Goal: Use online tool/utility: Utilize a website feature to perform a specific function

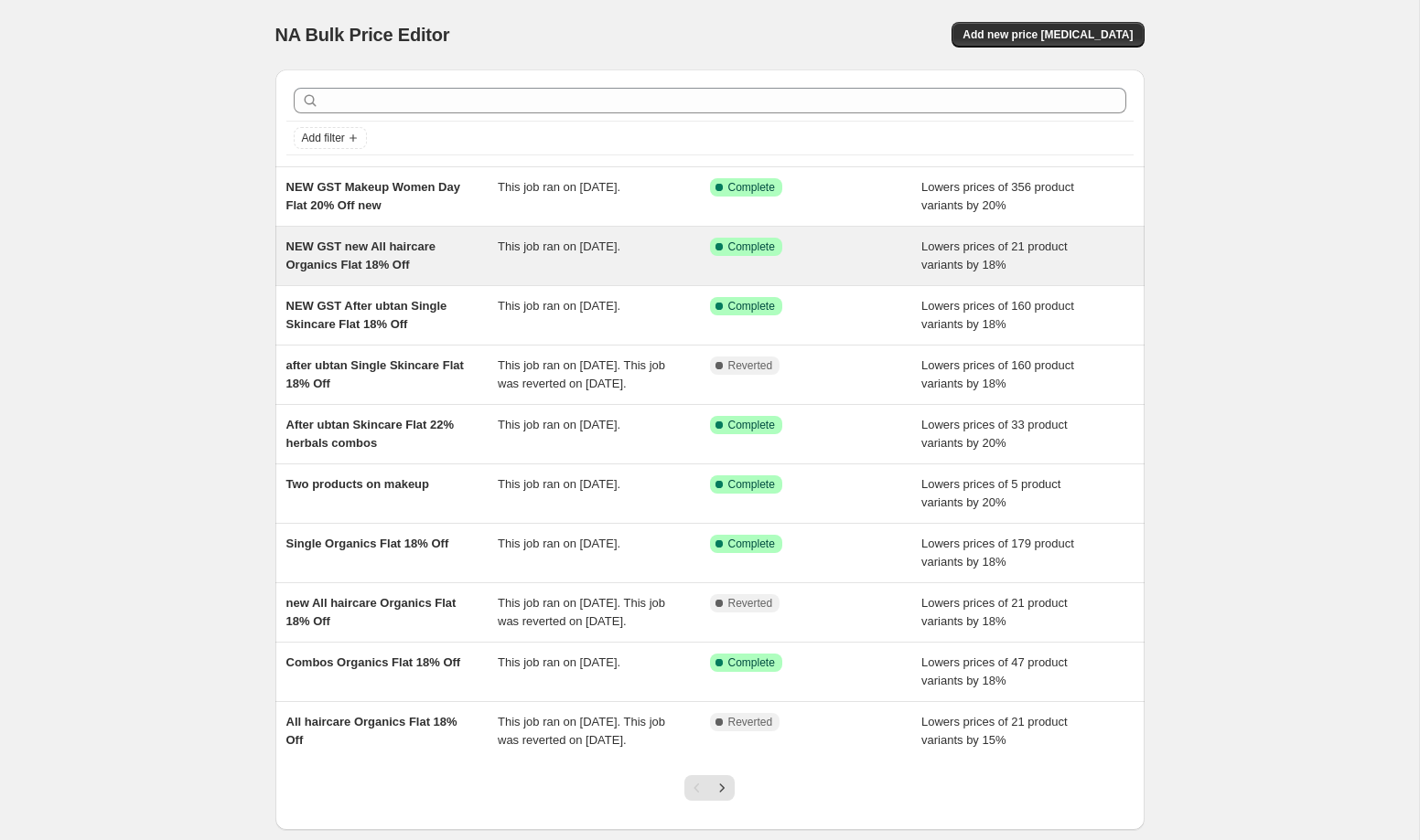
click at [476, 261] on div "NEW GST new All haircare Organics Flat 18% Off" at bounding box center [392, 256] width 212 height 37
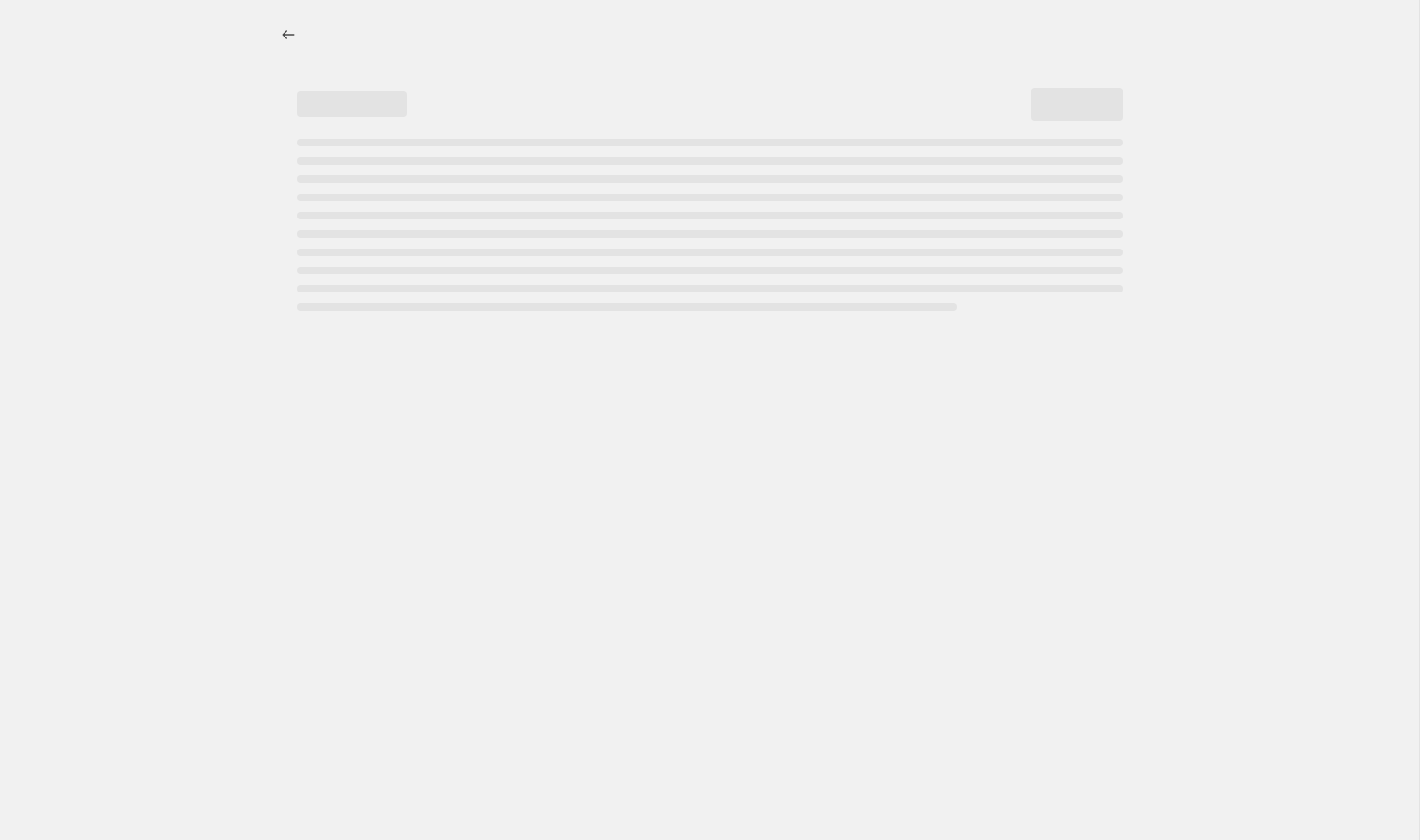
select select "percentage"
select select "collection"
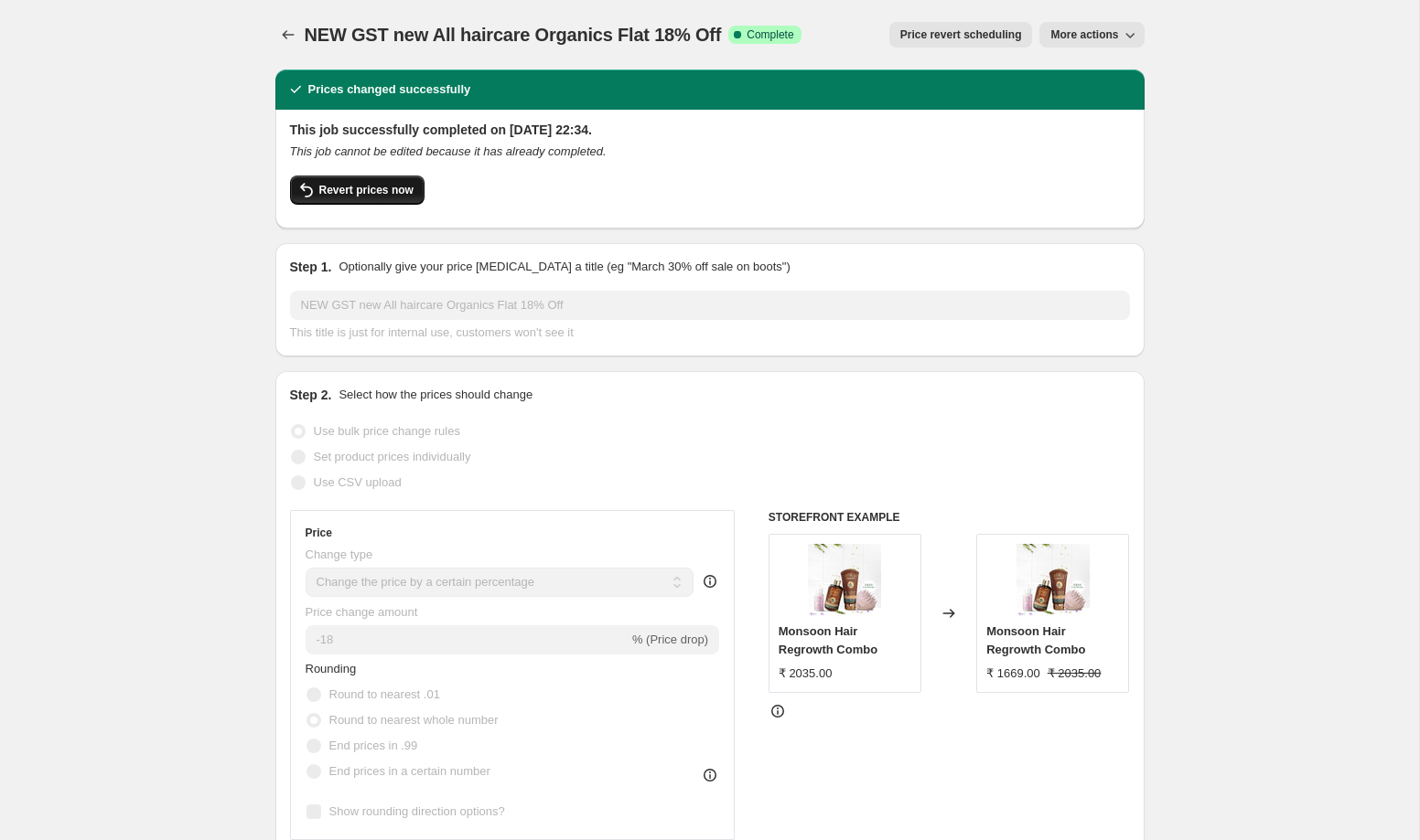
click at [378, 196] on span "Revert prices now" at bounding box center [366, 190] width 94 height 15
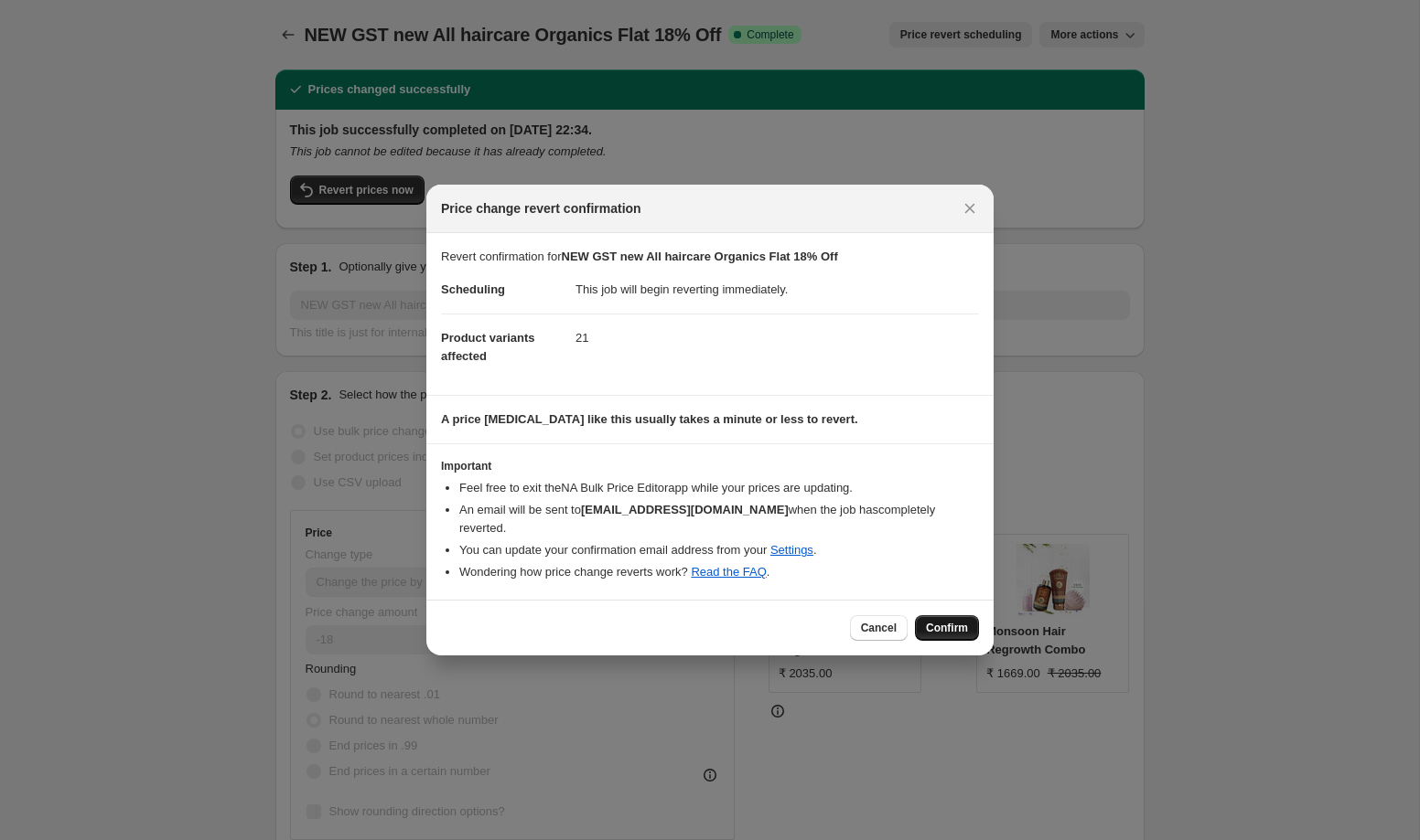
click at [952, 621] on span "Confirm" at bounding box center [946, 628] width 42 height 15
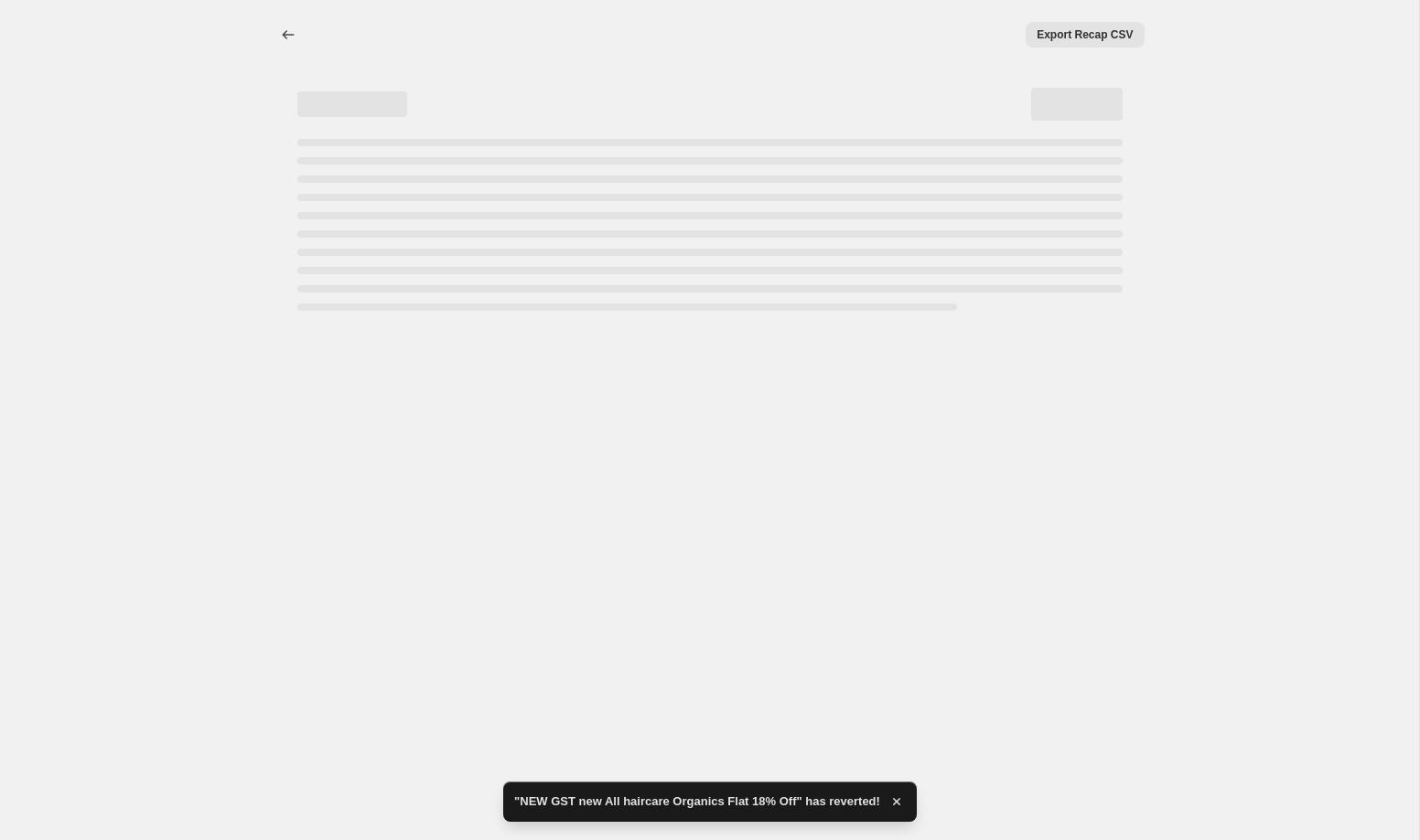
select select "percentage"
select select "collection"
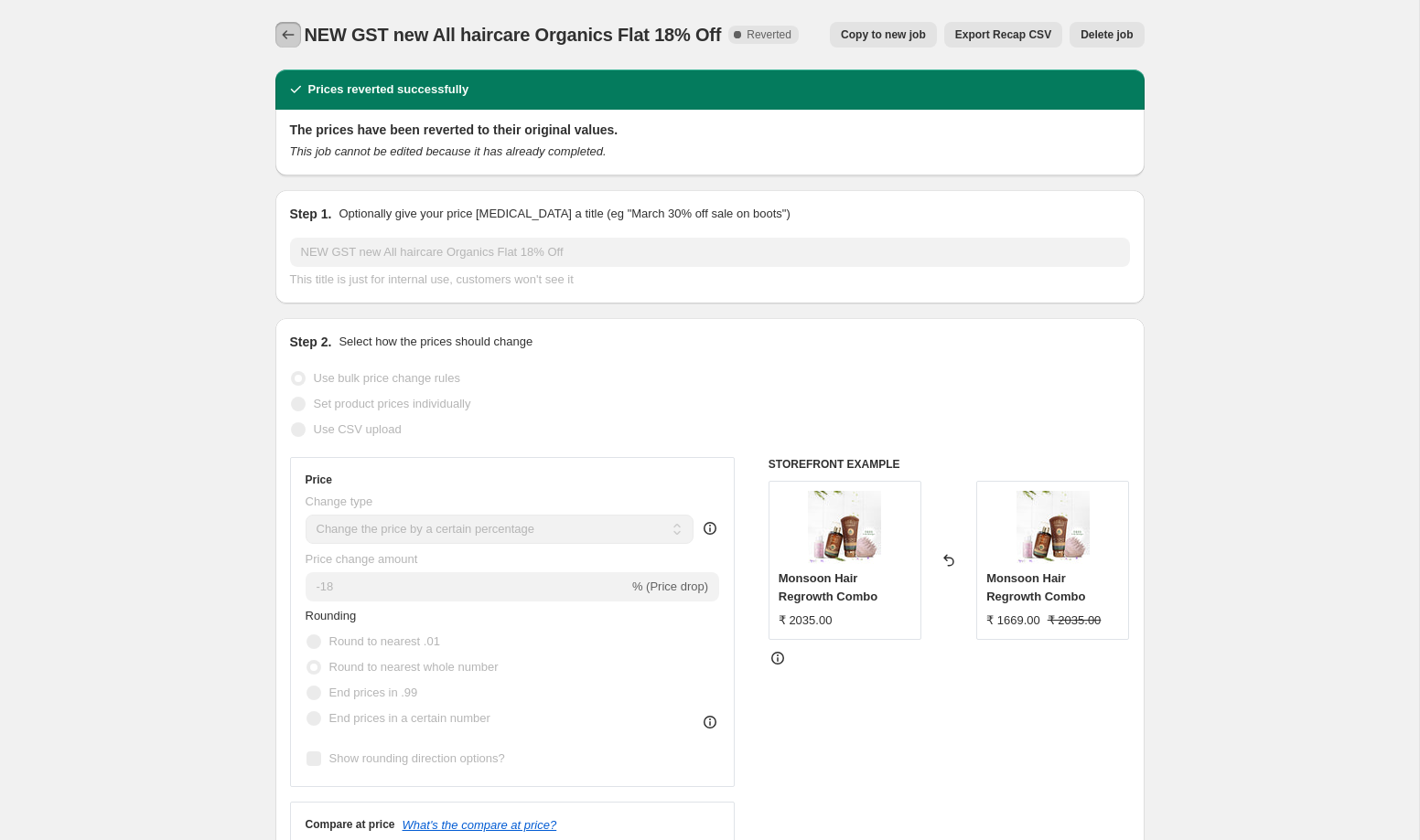
click at [286, 34] on icon "Price change jobs" at bounding box center [287, 34] width 18 height 18
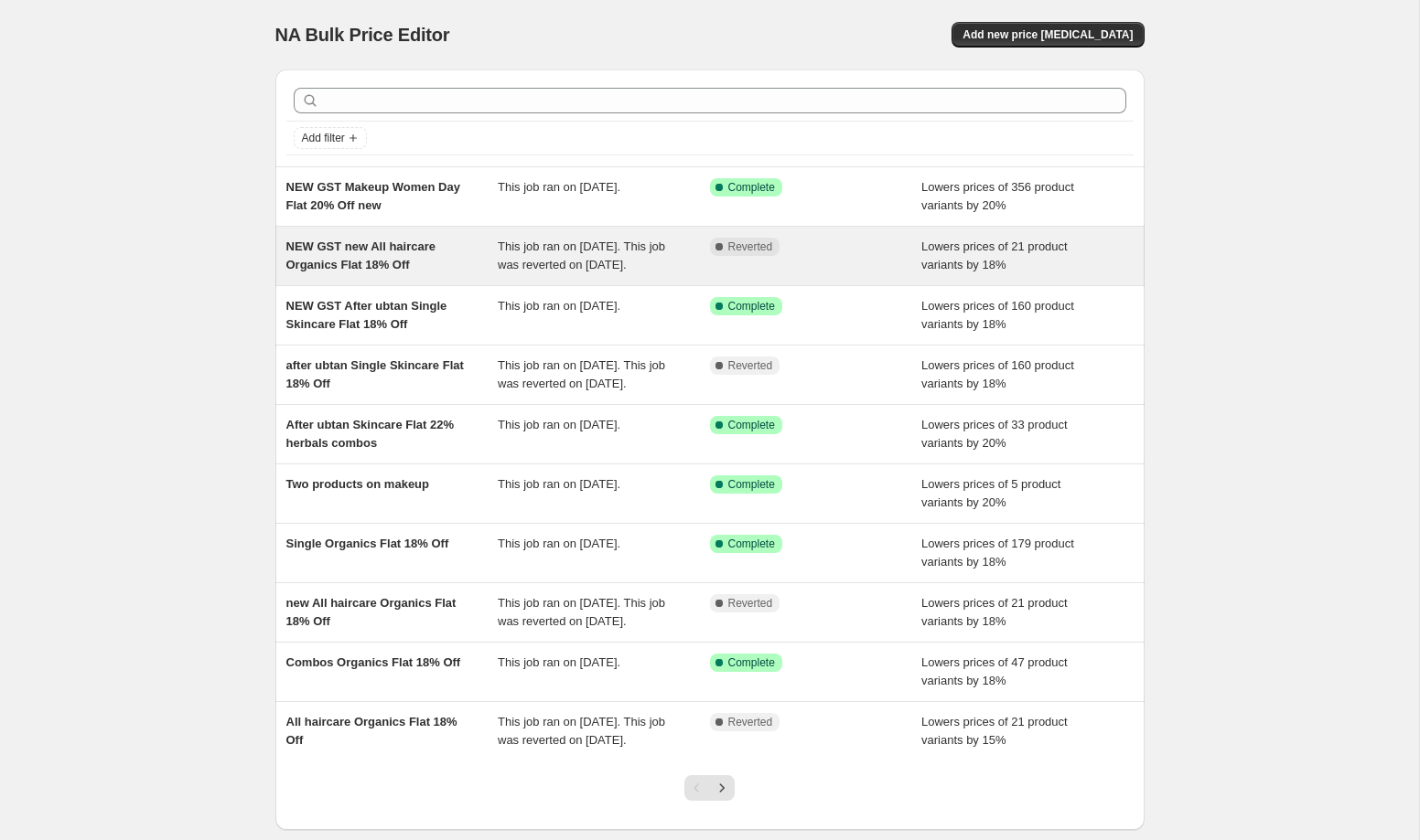
click at [430, 272] on div "NEW GST new All haircare Organics Flat 18% Off" at bounding box center [392, 256] width 212 height 37
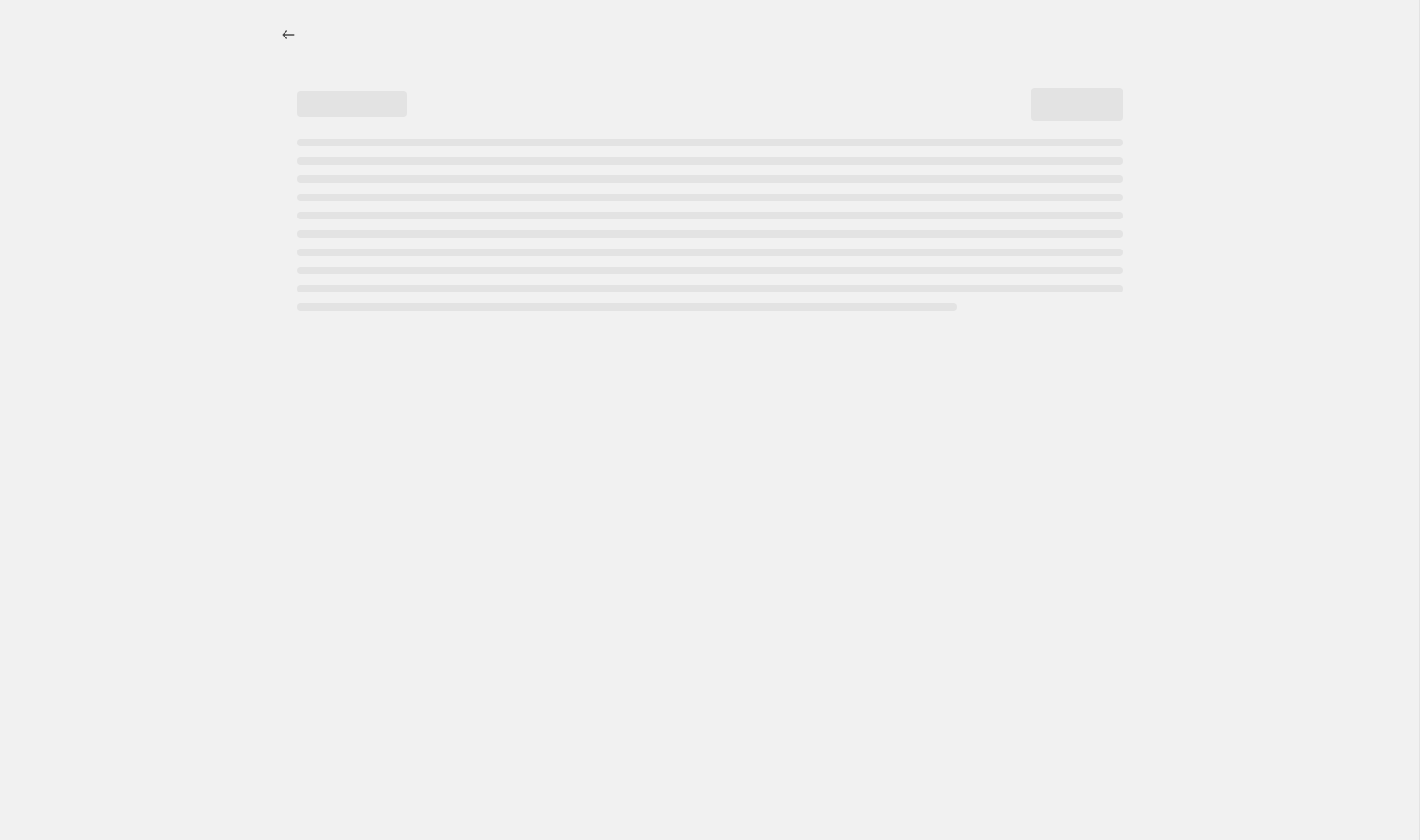
select select "percentage"
select select "collection"
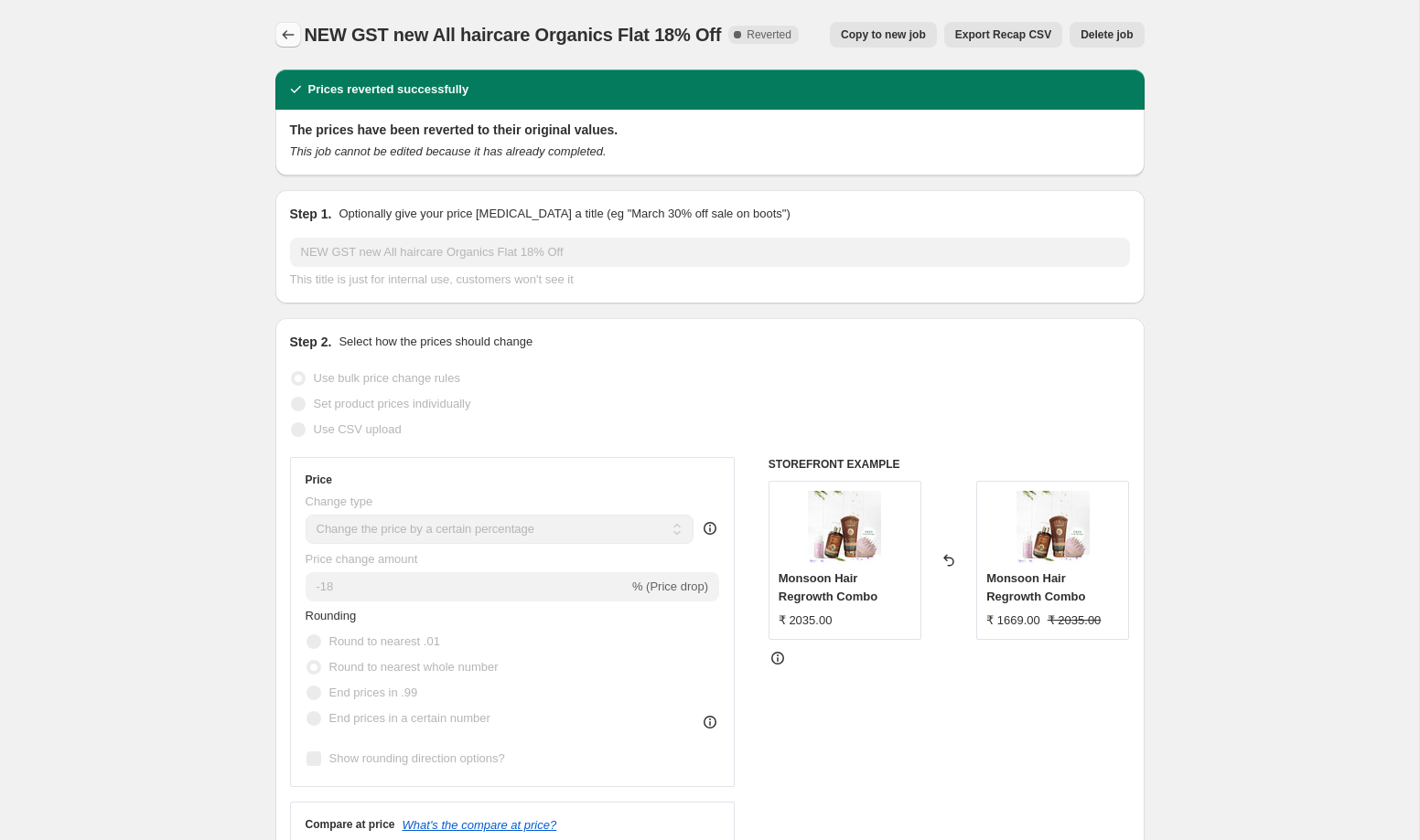
click at [292, 38] on icon "Price change jobs" at bounding box center [287, 34] width 18 height 18
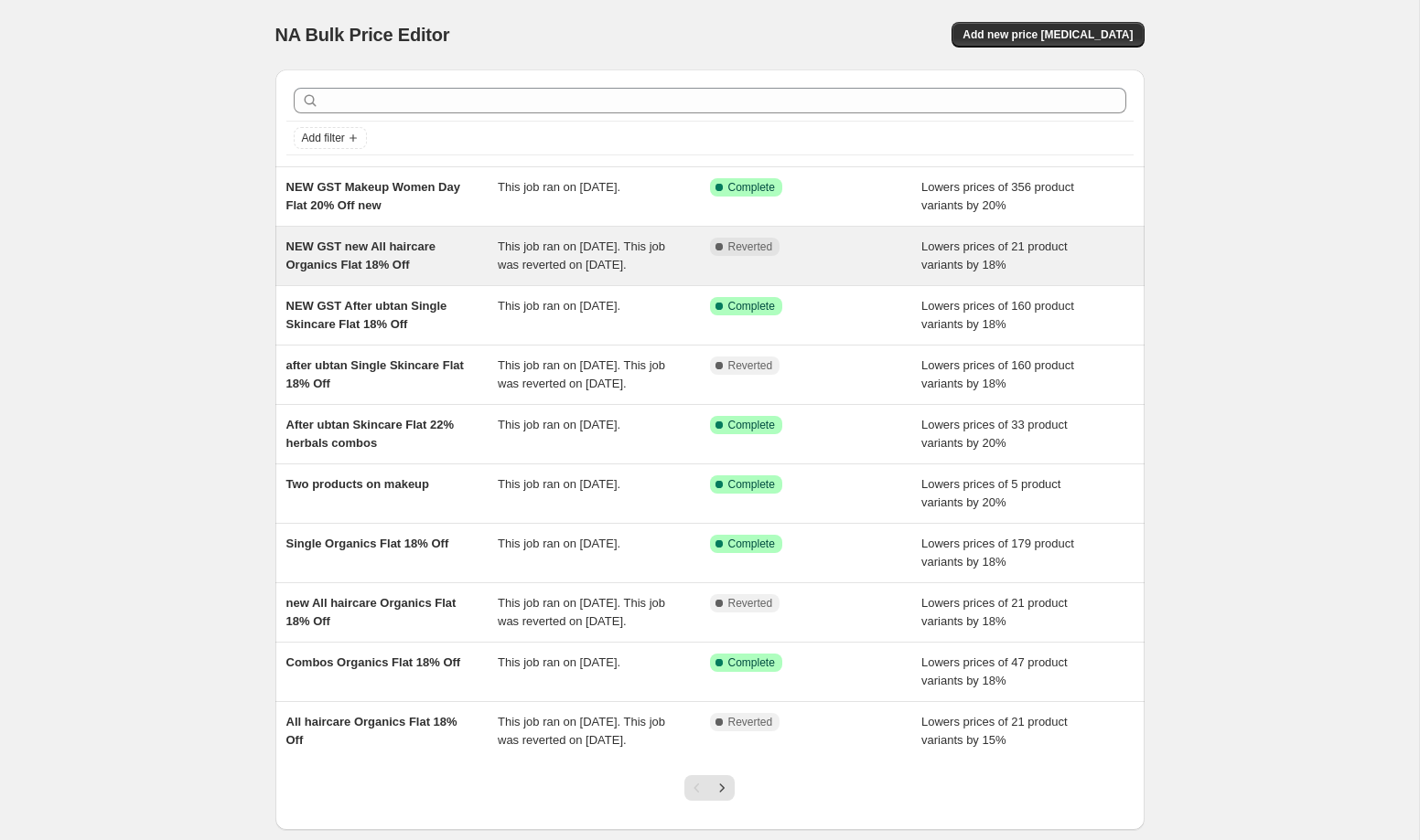
click at [470, 274] on div "NEW GST new All haircare Organics Flat 18% Off" at bounding box center [392, 256] width 212 height 37
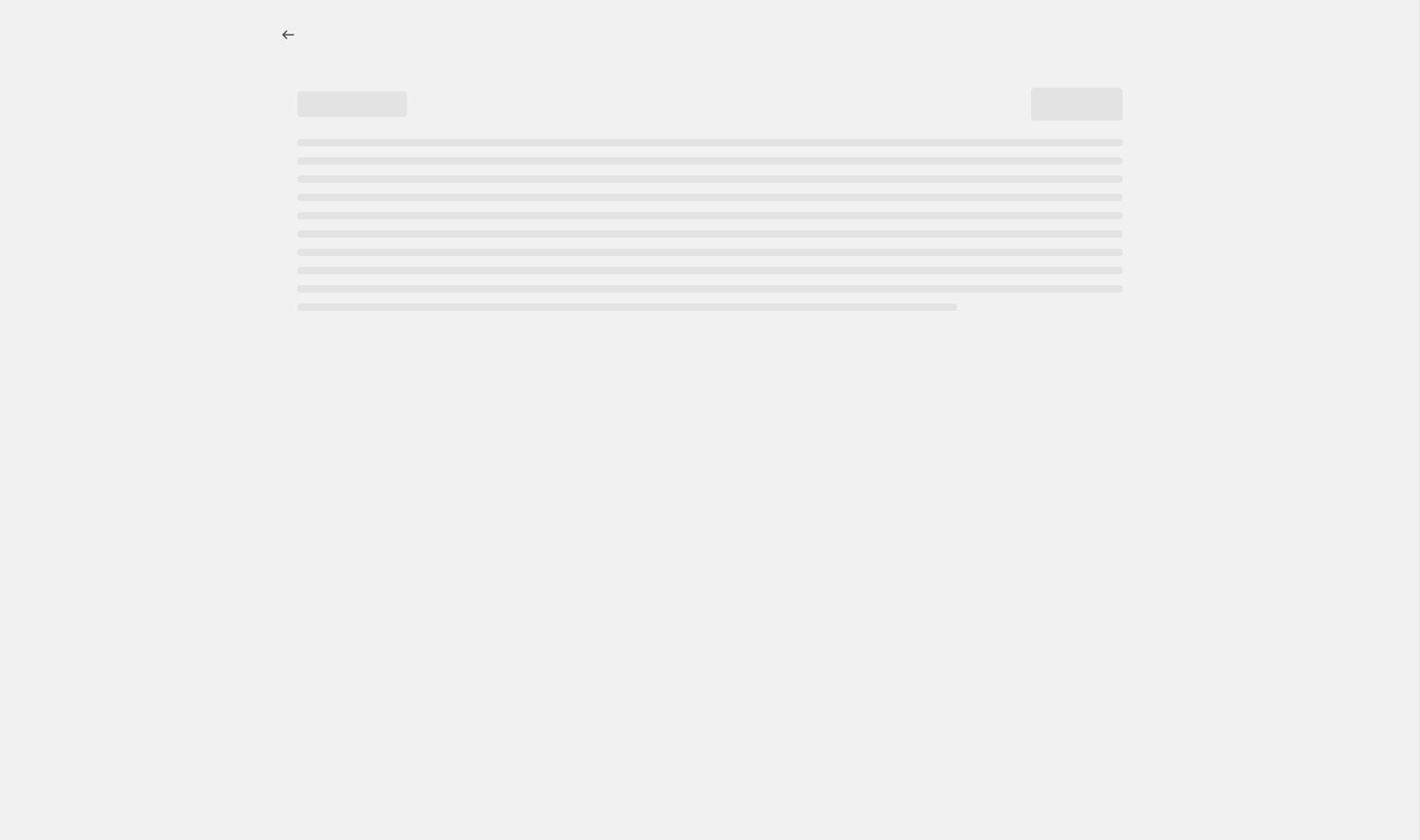
select select "percentage"
select select "collection"
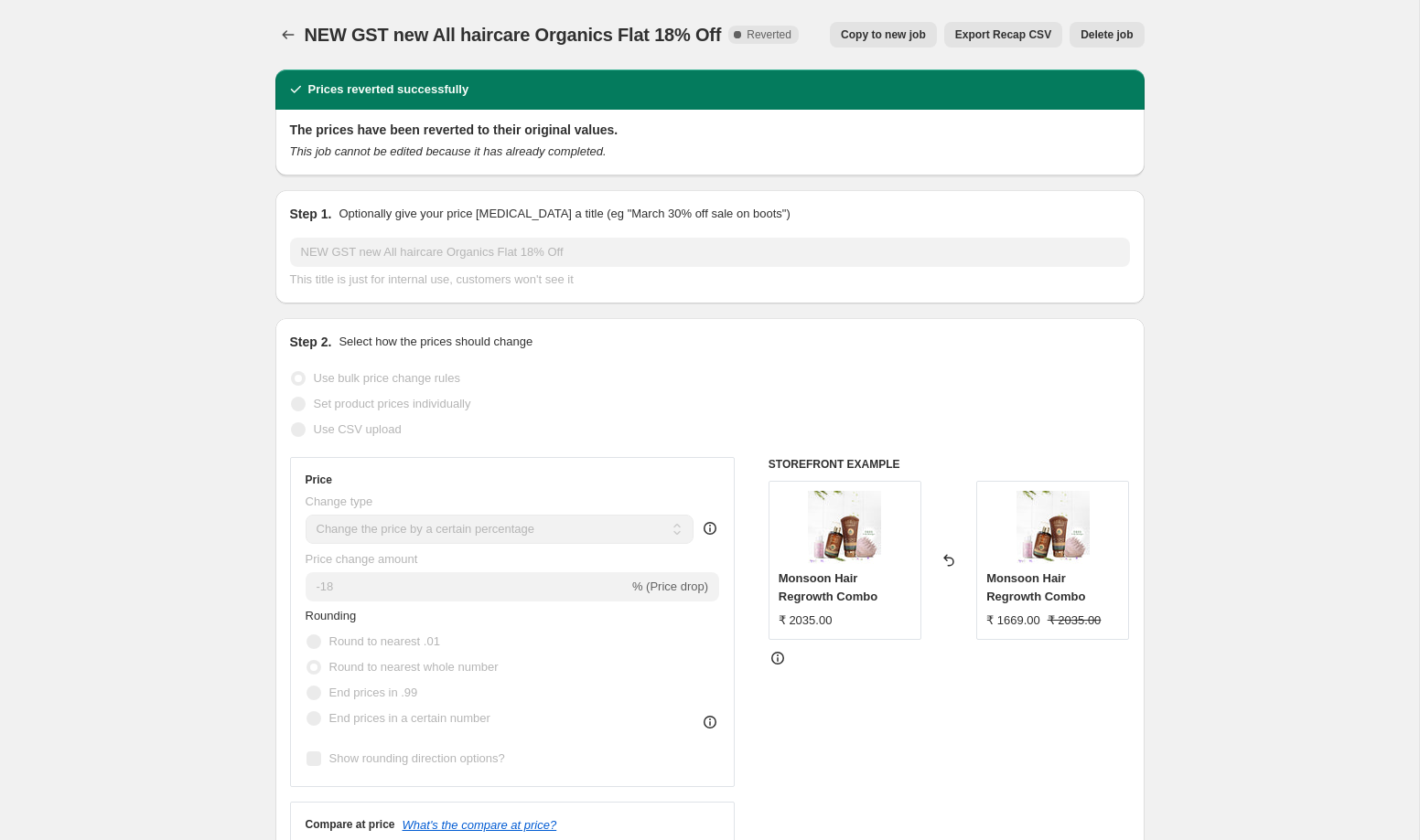
click at [887, 37] on span "Copy to new job" at bounding box center [883, 34] width 85 height 15
select select "percentage"
select select "collection"
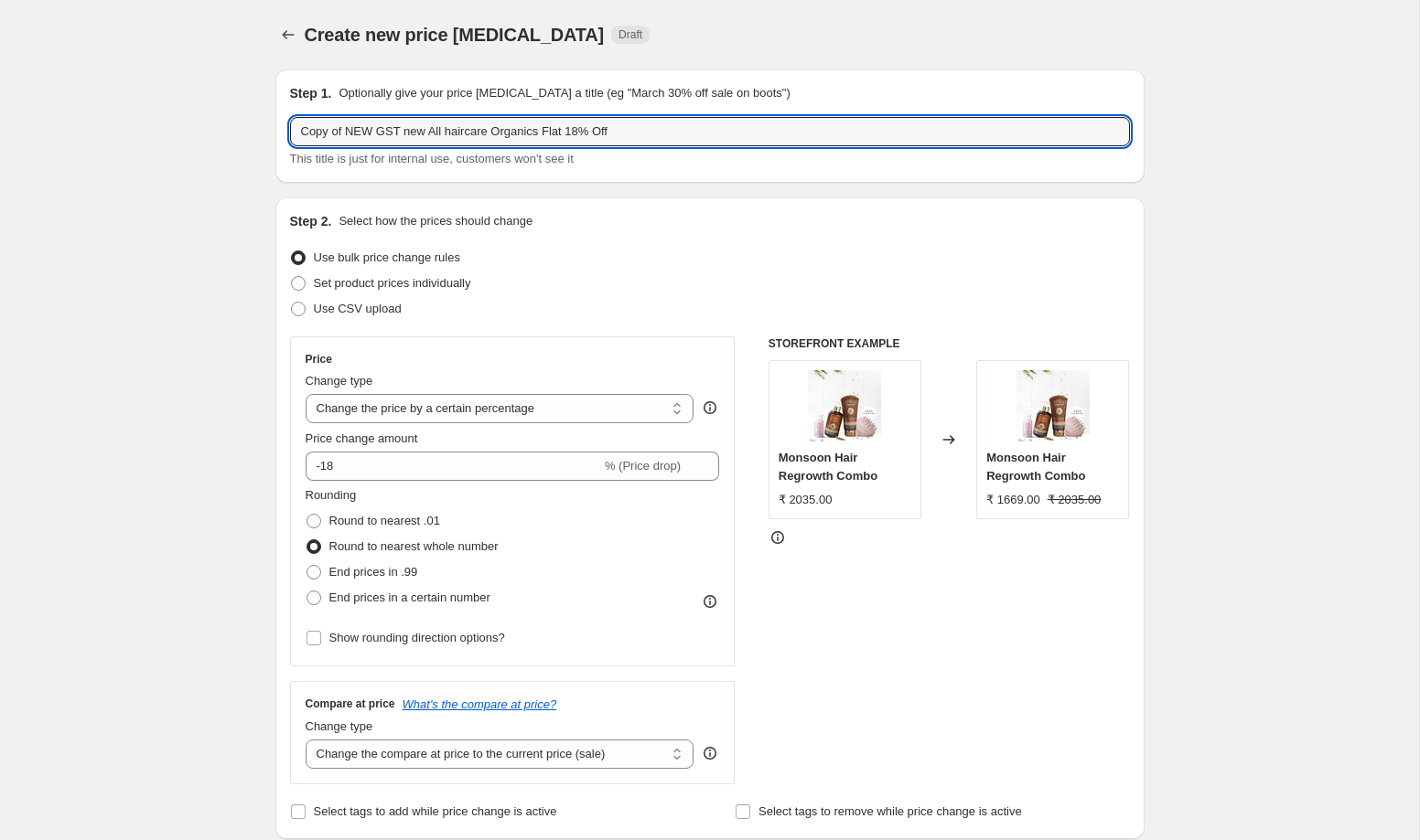
drag, startPoint x: 342, startPoint y: 131, endPoint x: 257, endPoint y: 126, distance: 85.1
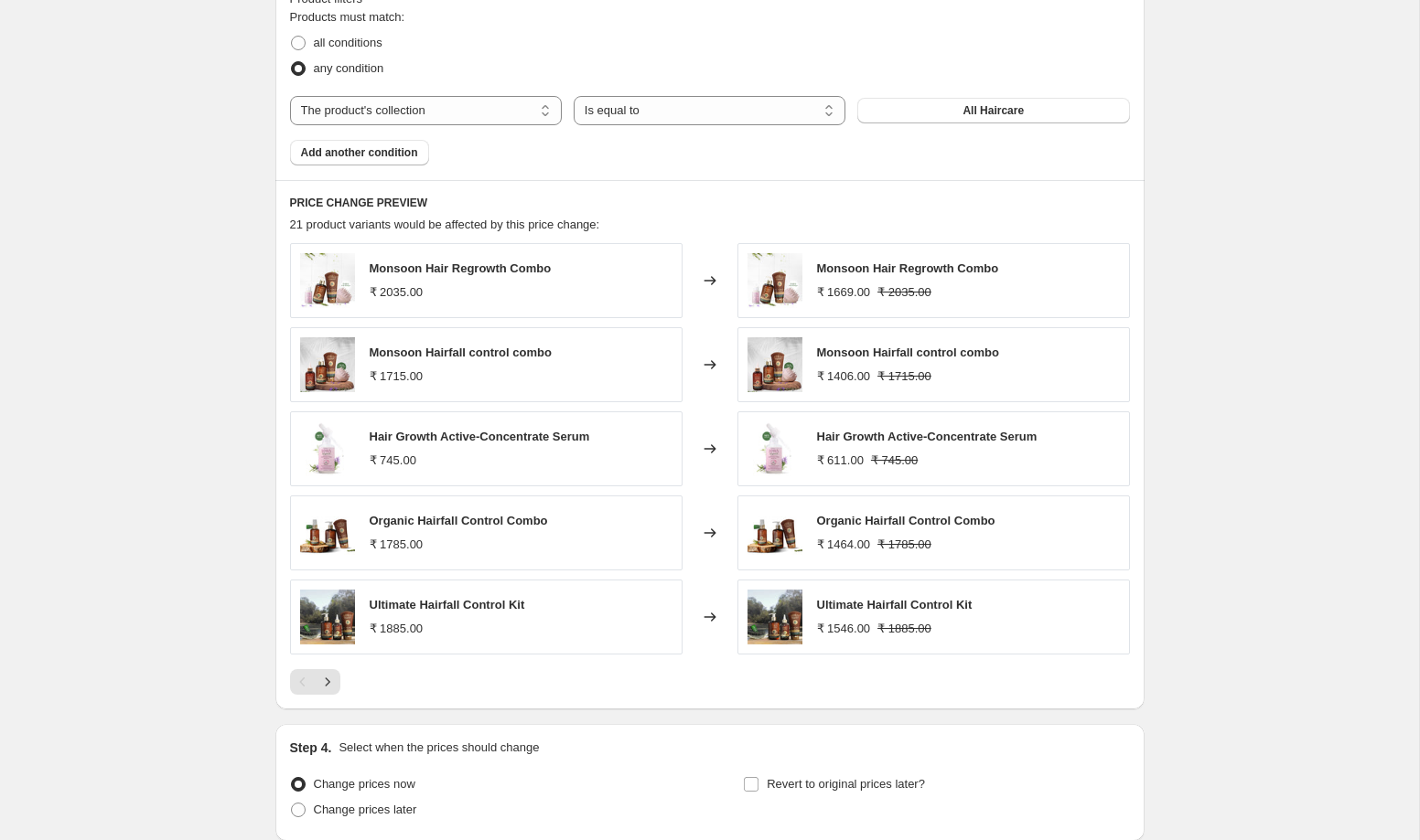
scroll to position [1193, 0]
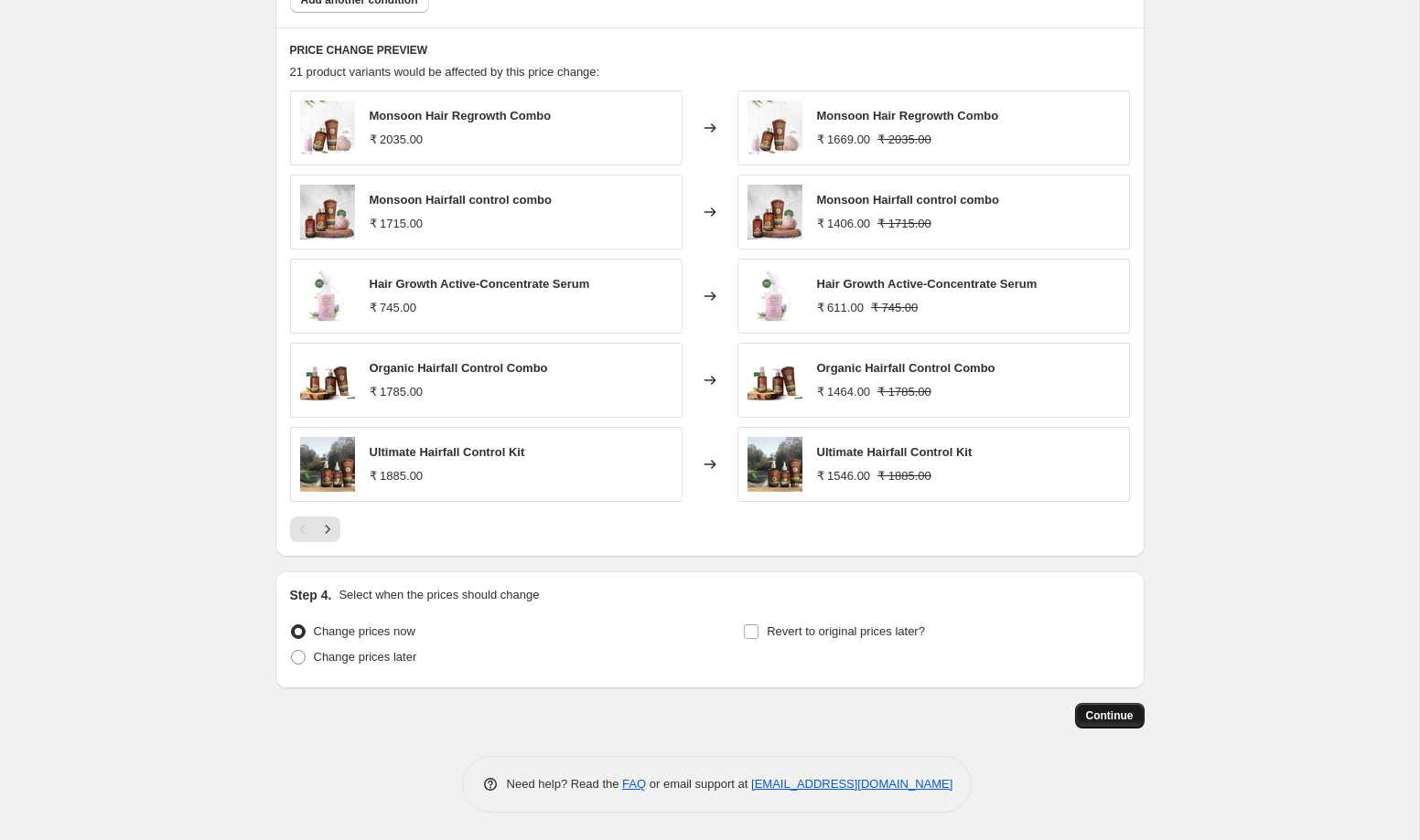
click at [1124, 716] on span "Continue" at bounding box center [1109, 715] width 47 height 15
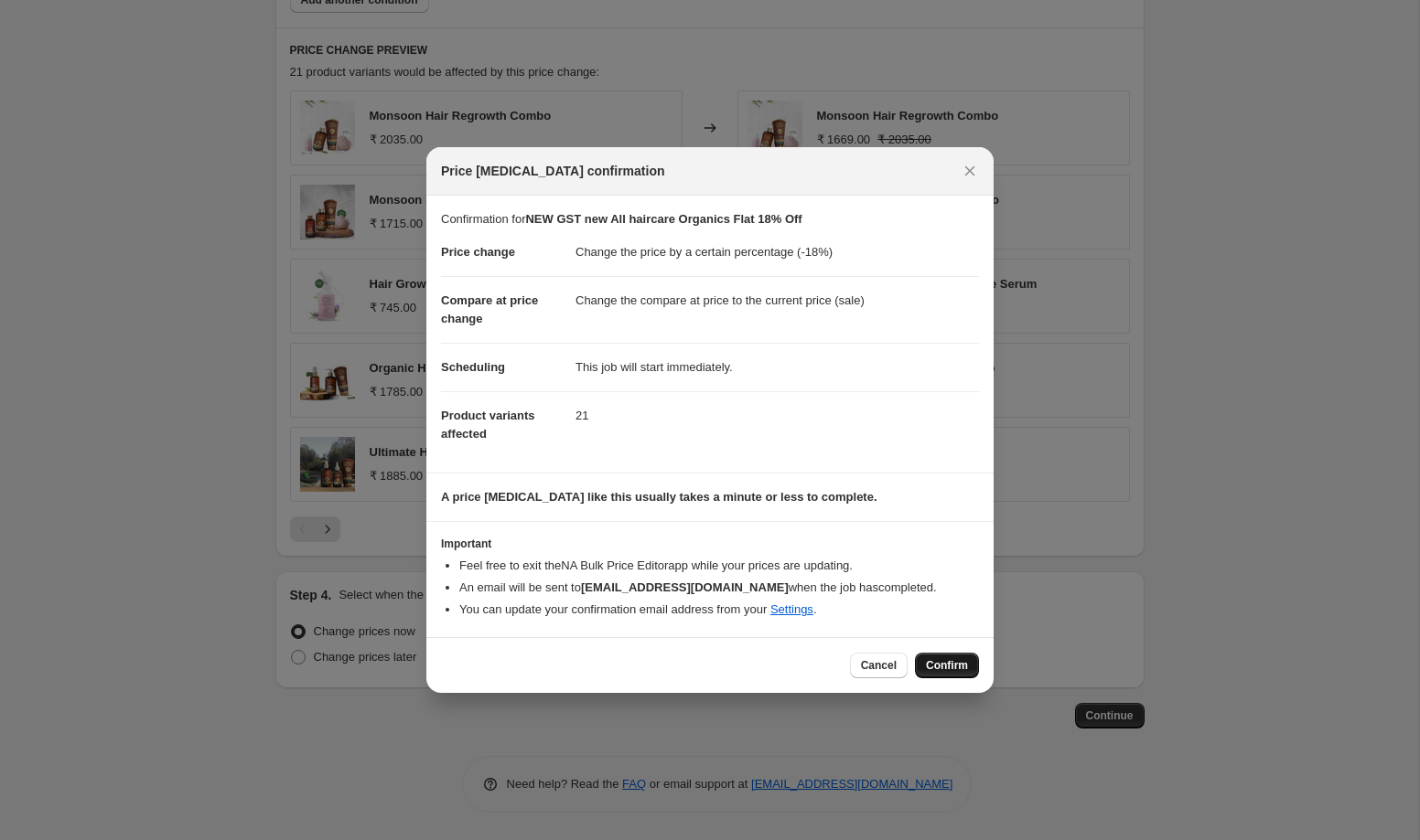
click at [936, 677] on button "Confirm" at bounding box center [947, 666] width 64 height 25
type input "NEW GST new All haircare Organics Flat 18% Off"
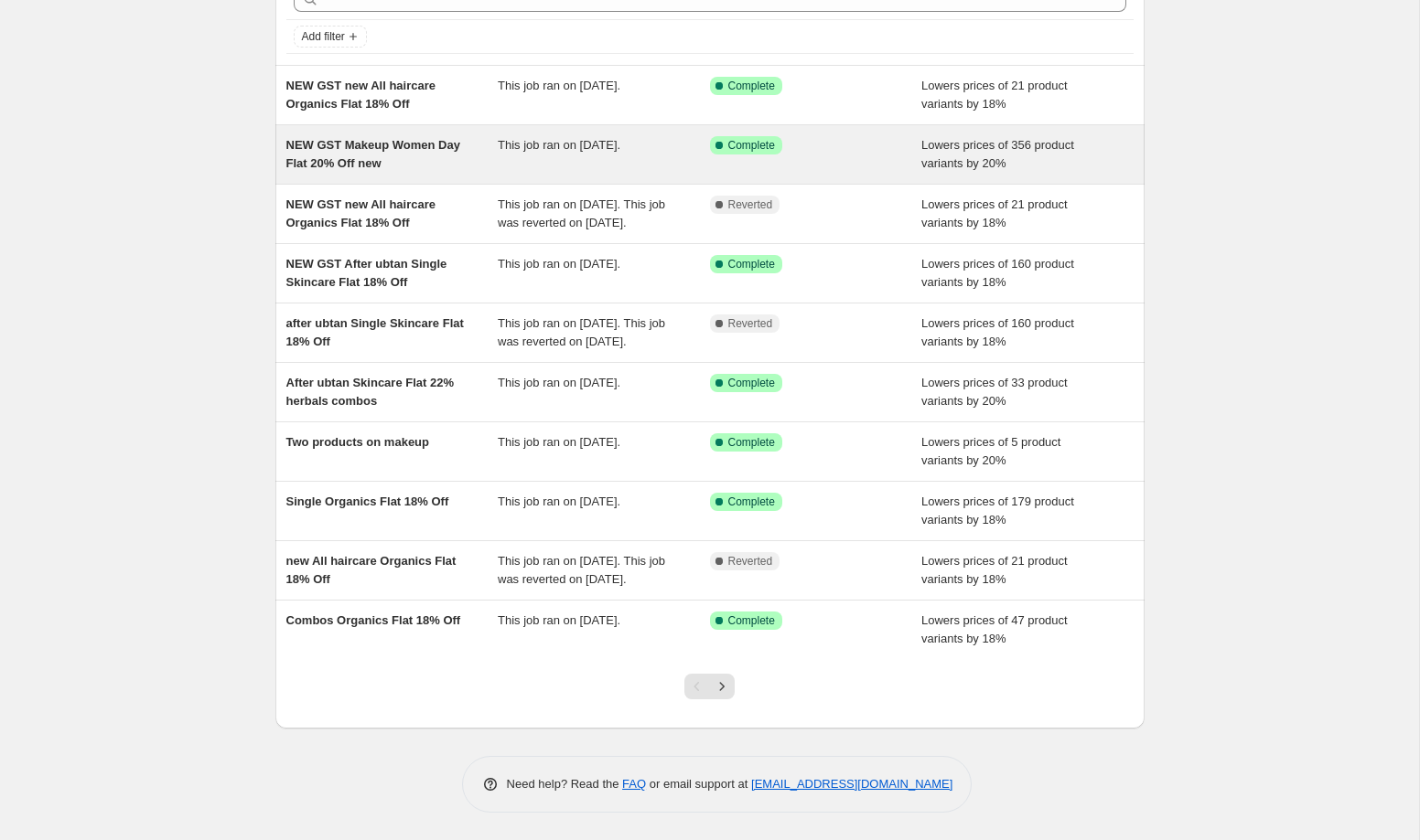
scroll to position [113, 0]
click at [650, 232] on div "This job ran on 21 September 2025. This job was reverted on 22 September 2025." at bounding box center [603, 214] width 212 height 37
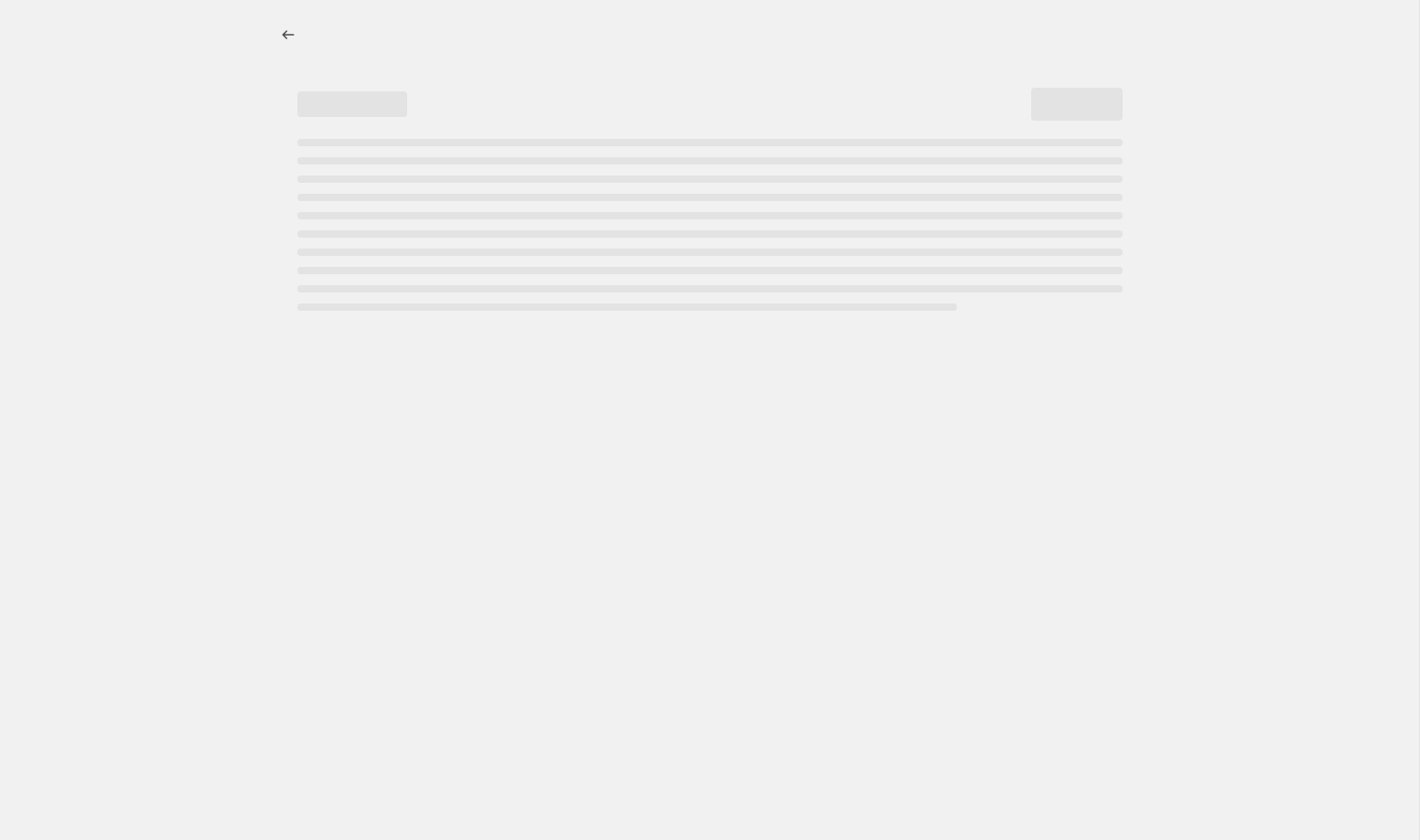
select select "percentage"
select select "collection"
